Goal: Information Seeking & Learning: Find contact information

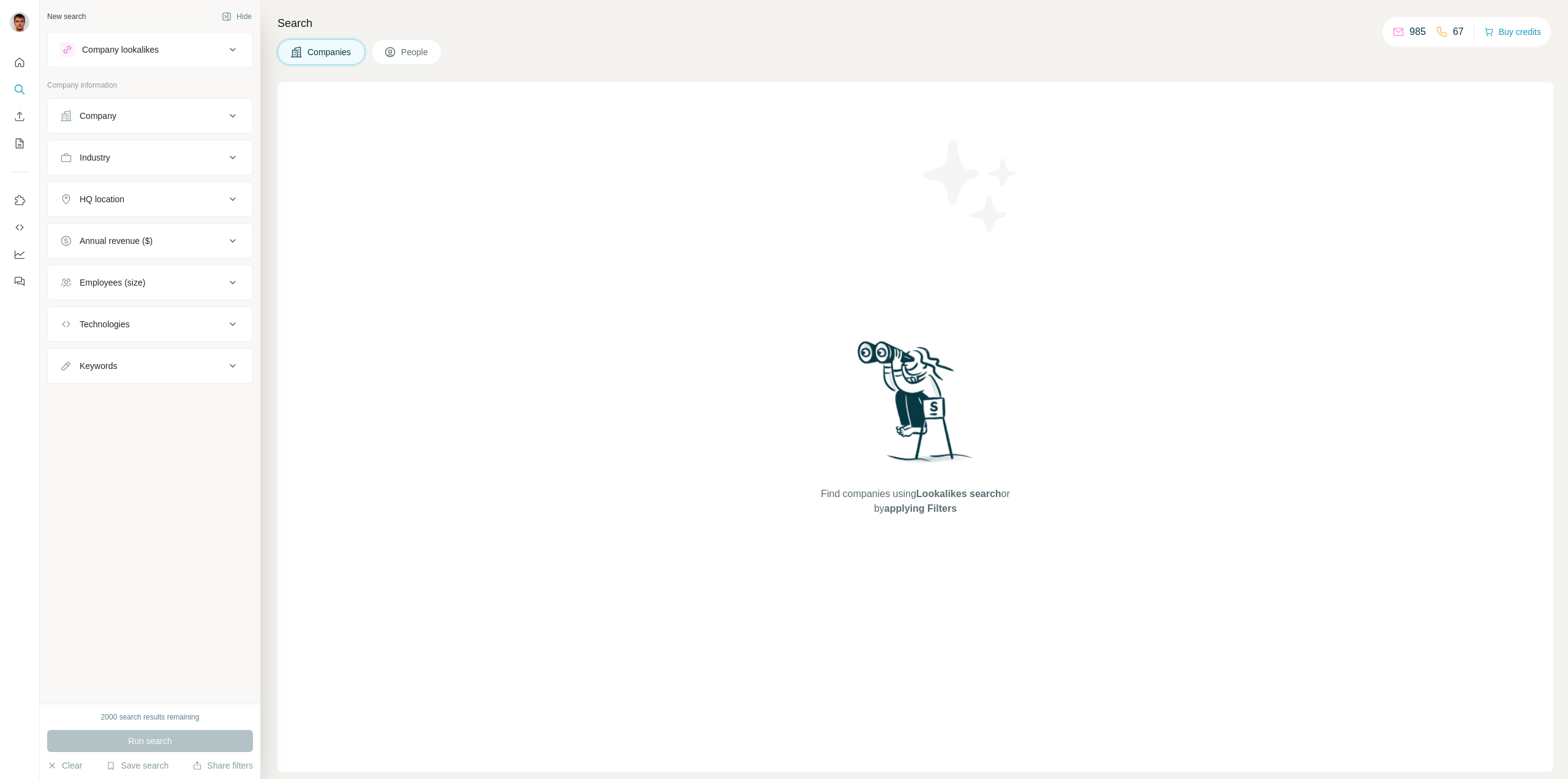
click at [162, 116] on div "Company" at bounding box center [143, 116] width 165 height 12
click at [164, 168] on input "text" at bounding box center [150, 169] width 180 height 22
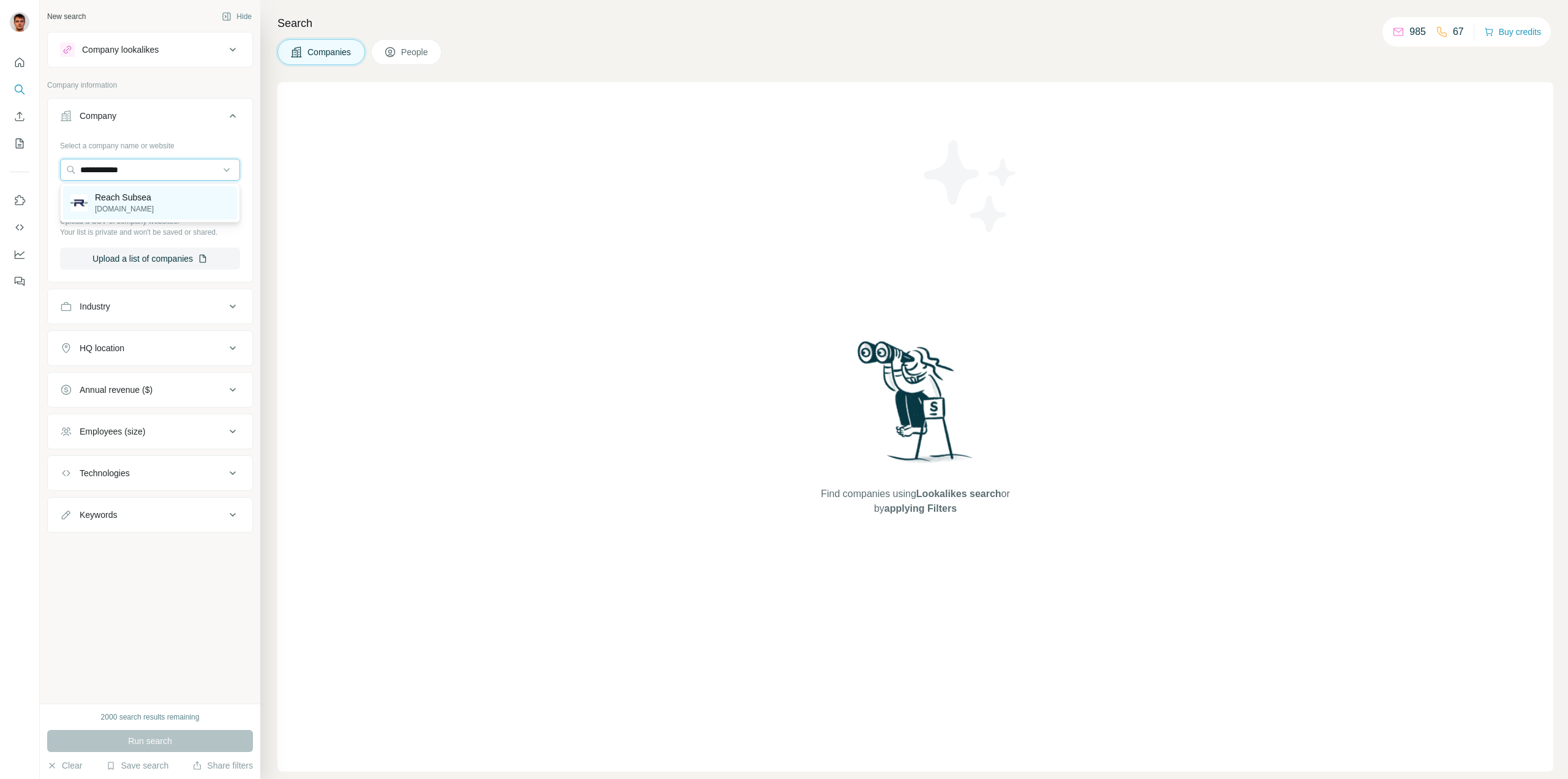
type input "**********"
click at [158, 191] on div "Reach Subsea reachsubsea.no" at bounding box center [150, 203] width 174 height 33
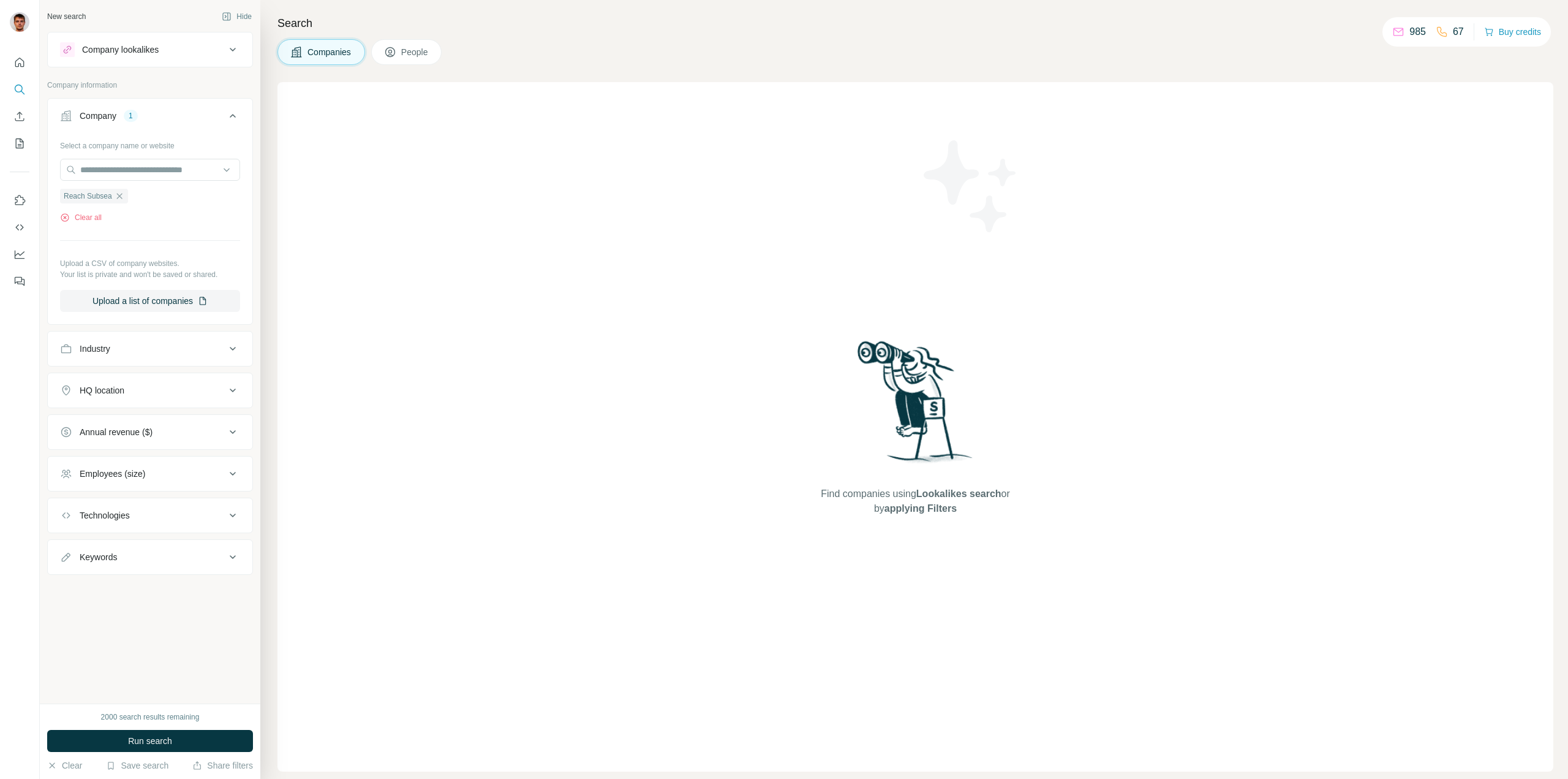
click at [416, 55] on span "People" at bounding box center [415, 52] width 28 height 12
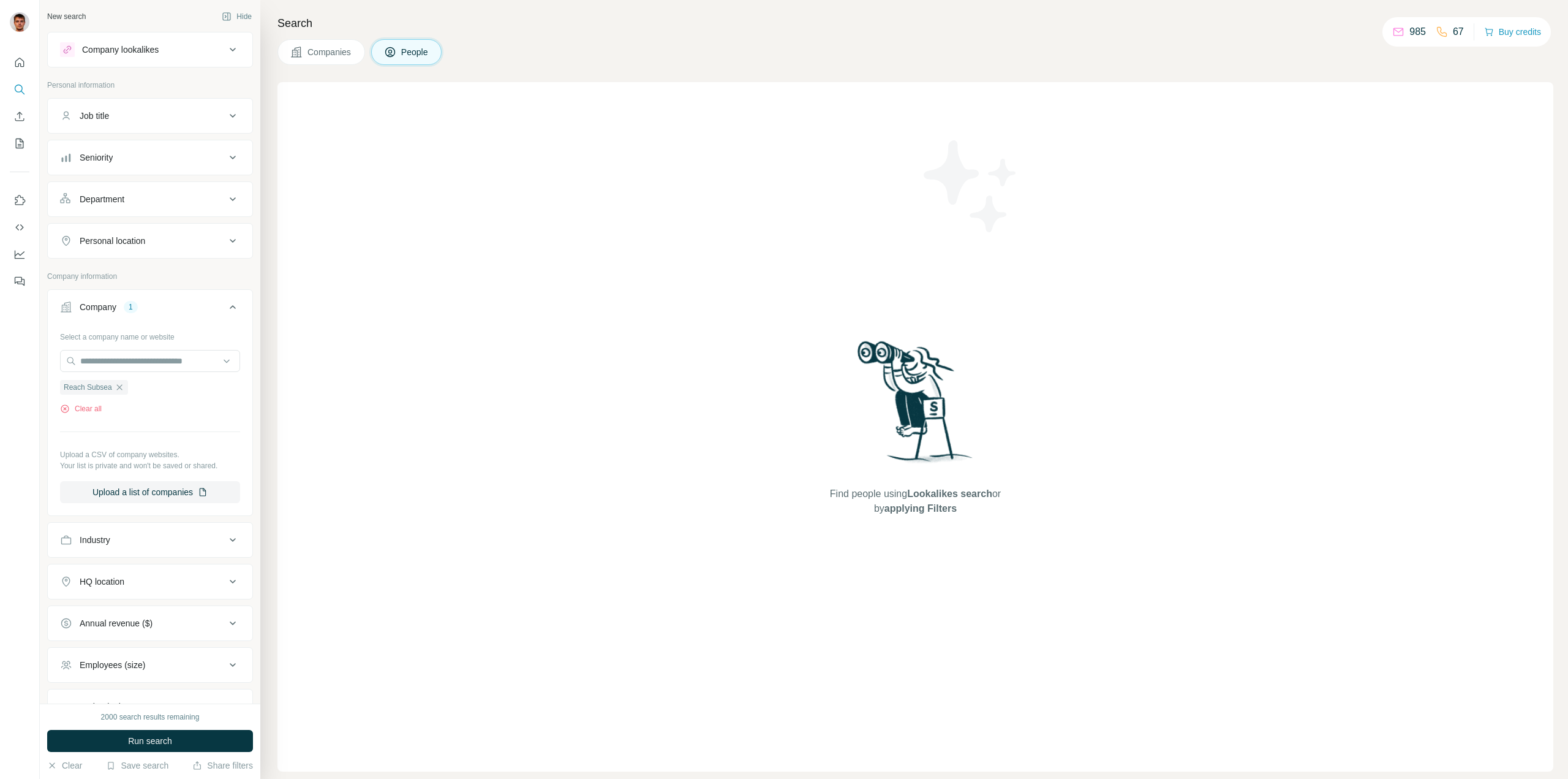
click at [138, 205] on div "Department" at bounding box center [143, 199] width 165 height 12
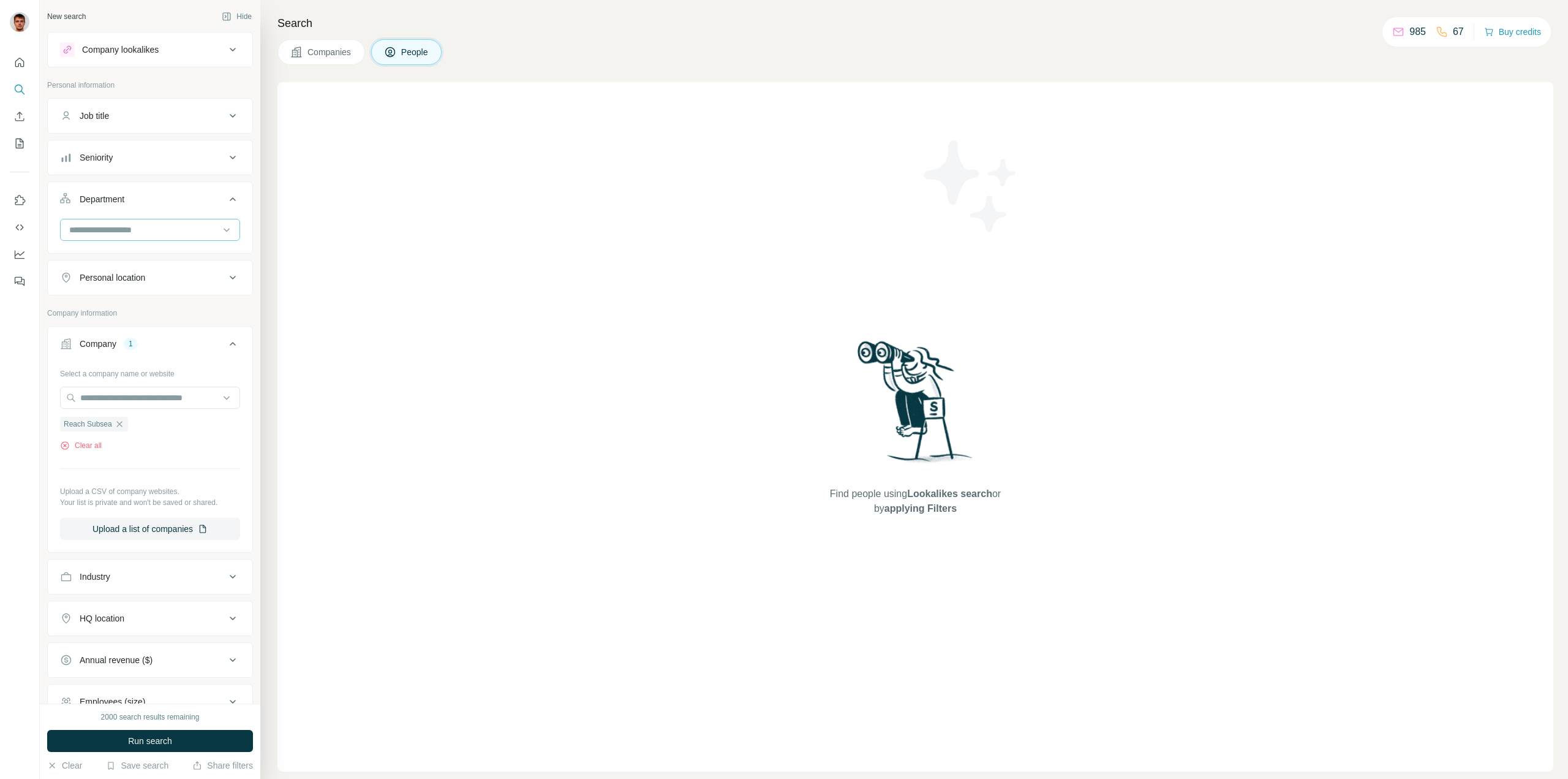
click at [144, 229] on input at bounding box center [144, 229] width 151 height 13
type input "****"
click at [136, 263] on div "Engineering" at bounding box center [144, 257] width 150 height 12
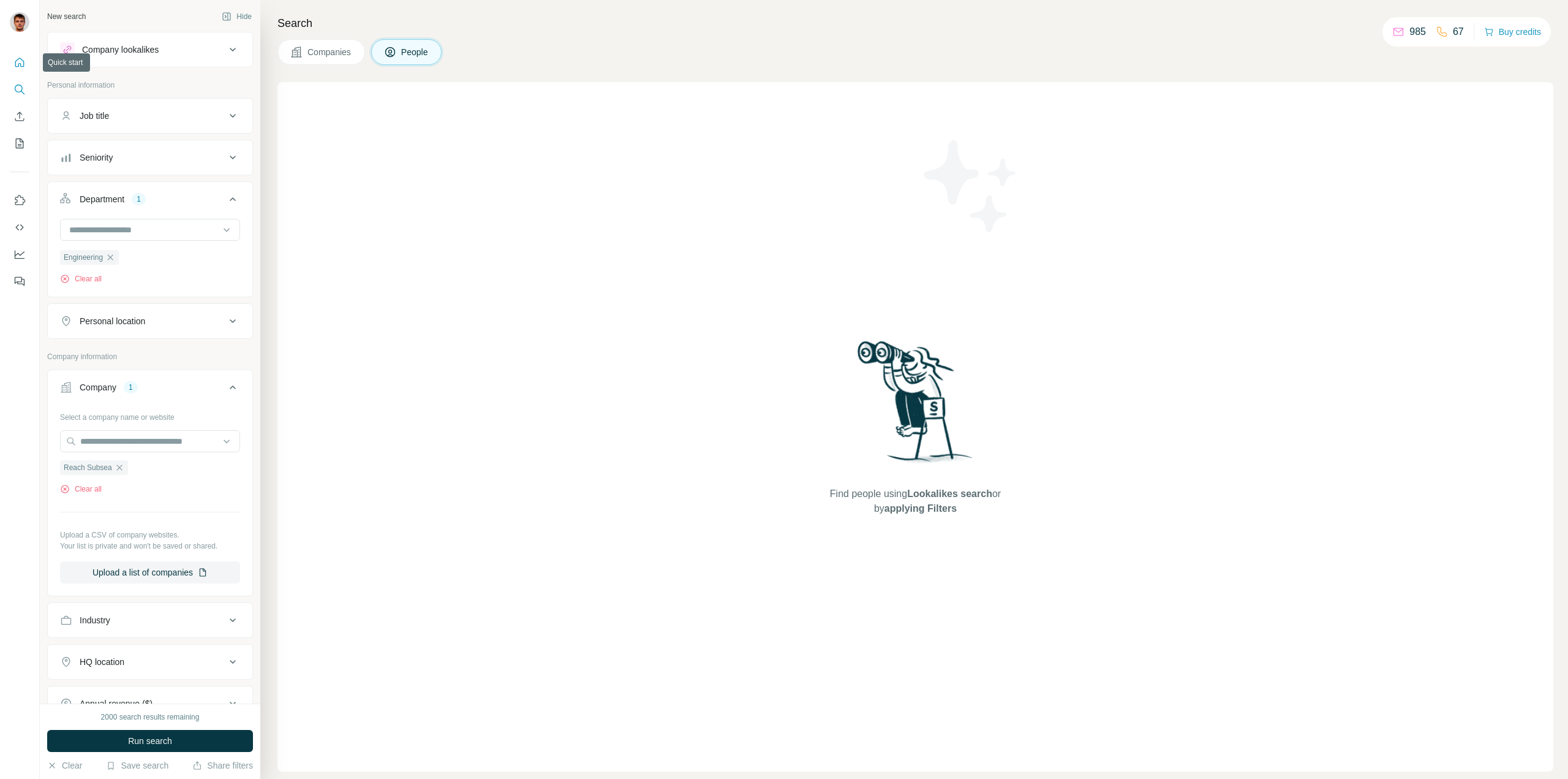
click at [18, 57] on icon "Quick start" at bounding box center [19, 62] width 12 height 12
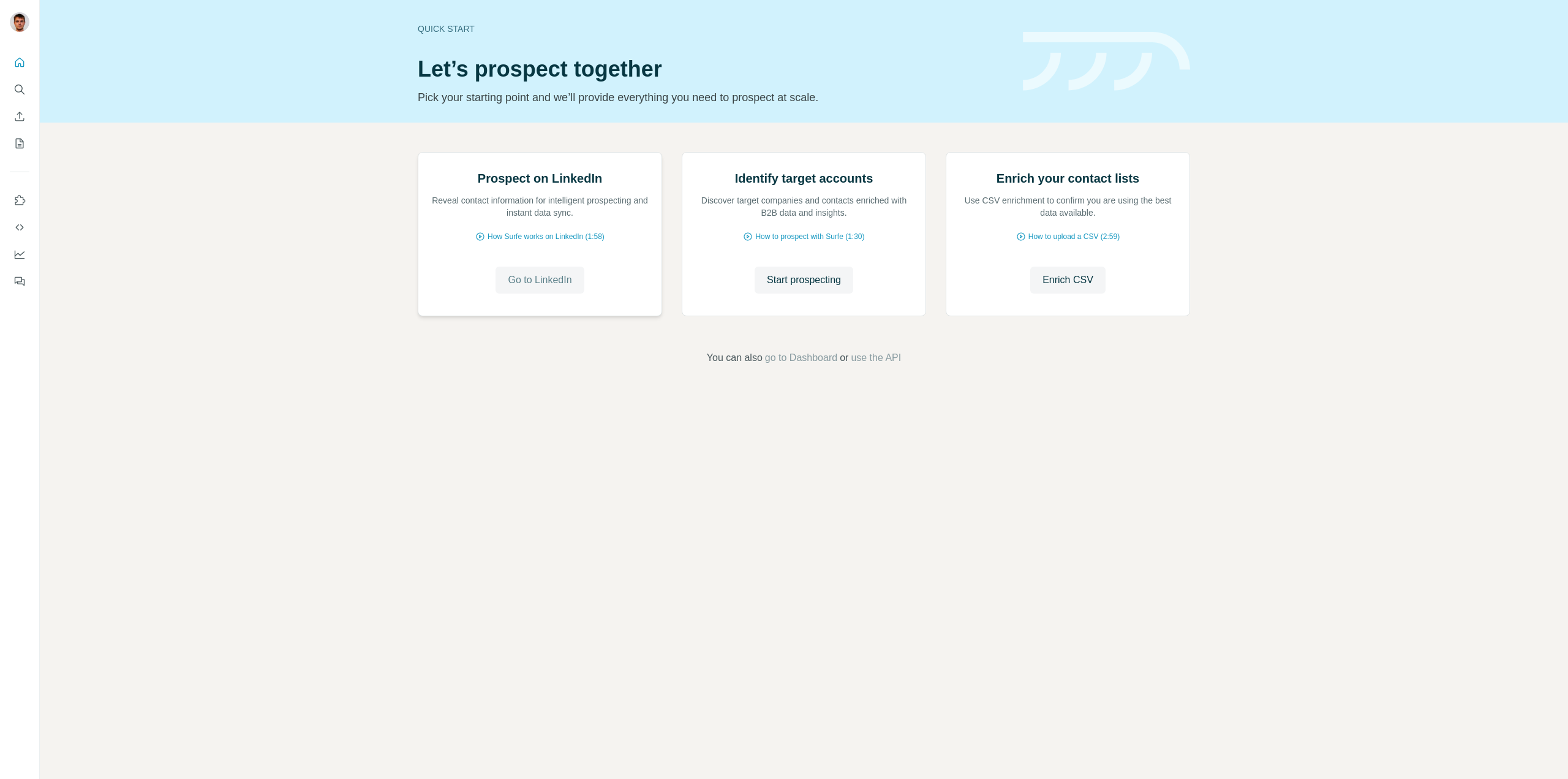
click at [527, 287] on span "Go to LinkedIn" at bounding box center [539, 279] width 64 height 15
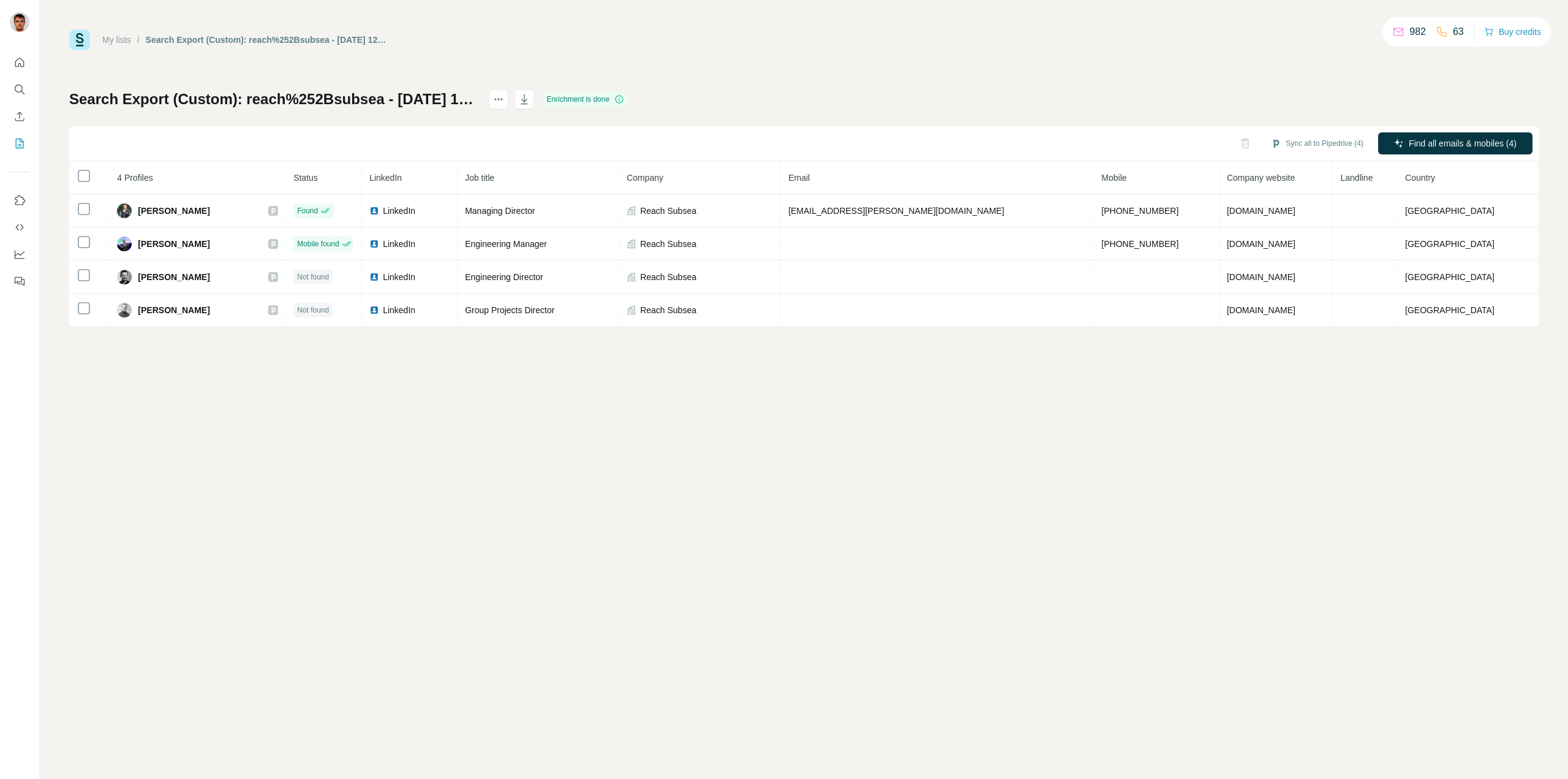
click at [627, 99] on div "Enrichment is done" at bounding box center [584, 99] width 85 height 15
